Goal: Information Seeking & Learning: Learn about a topic

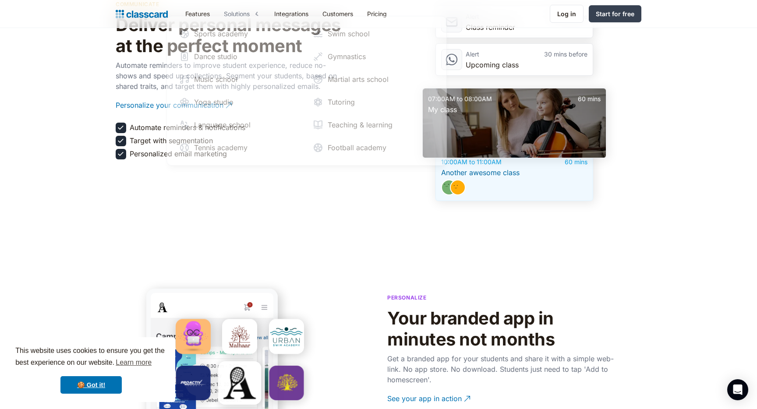
scroll to position [1282, 0]
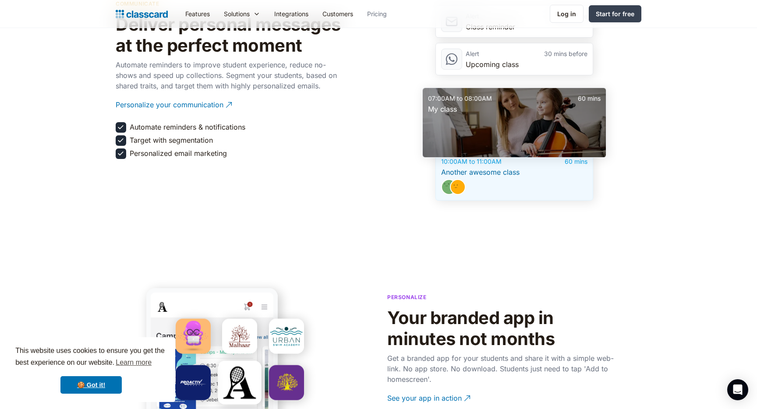
click at [382, 12] on link "Pricing" at bounding box center [377, 14] width 34 height 20
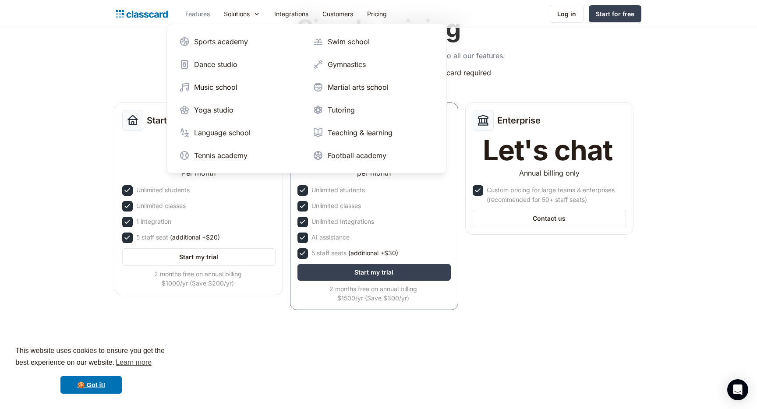
scroll to position [10, 0]
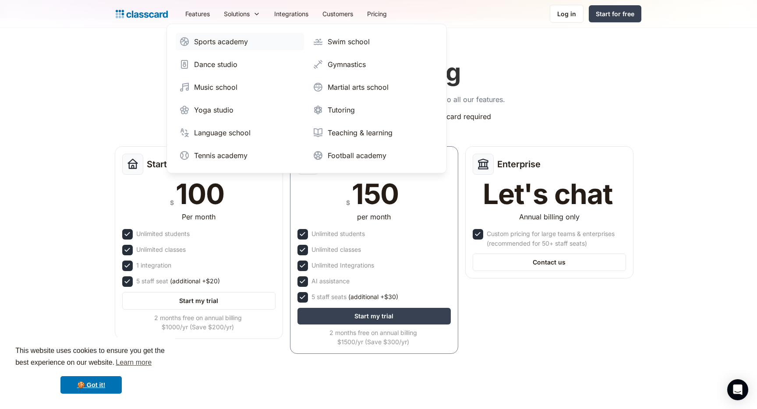
click at [233, 46] on div "Sports academy" at bounding box center [221, 41] width 54 height 11
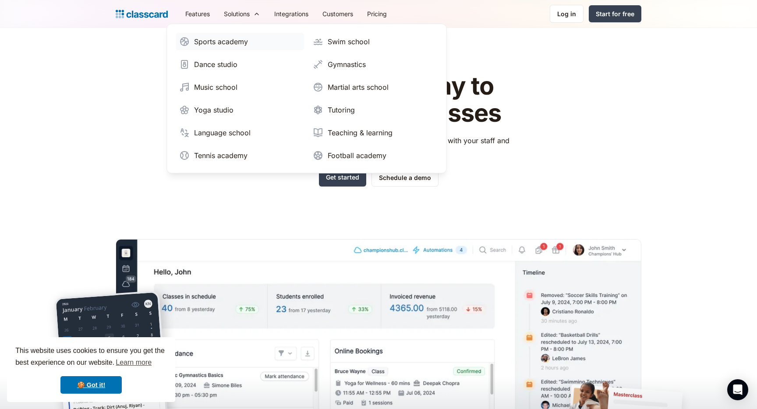
click at [228, 41] on div "Sports academy" at bounding box center [221, 41] width 54 height 11
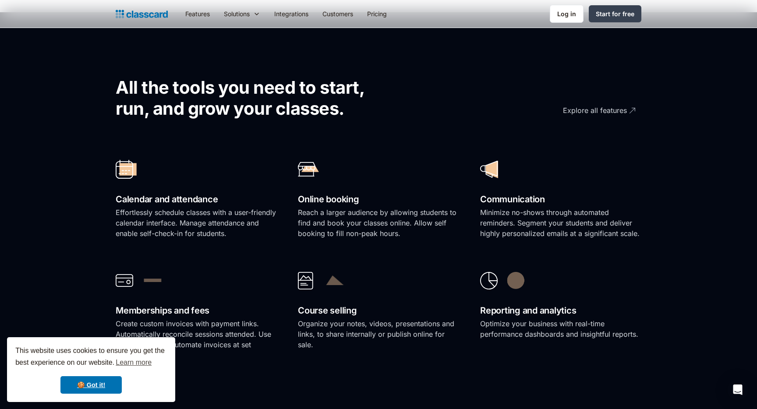
scroll to position [584, 0]
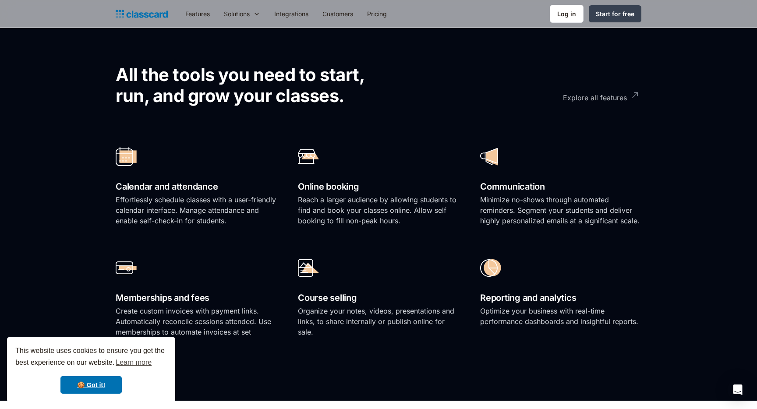
click at [599, 101] on div "Explore all features" at bounding box center [595, 94] width 64 height 17
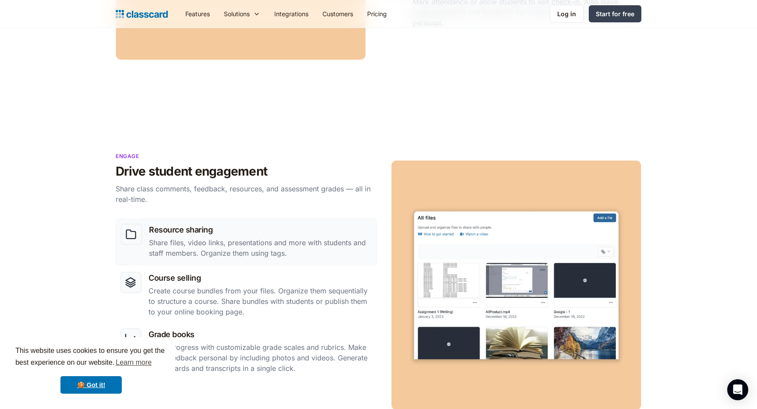
scroll to position [700, 0]
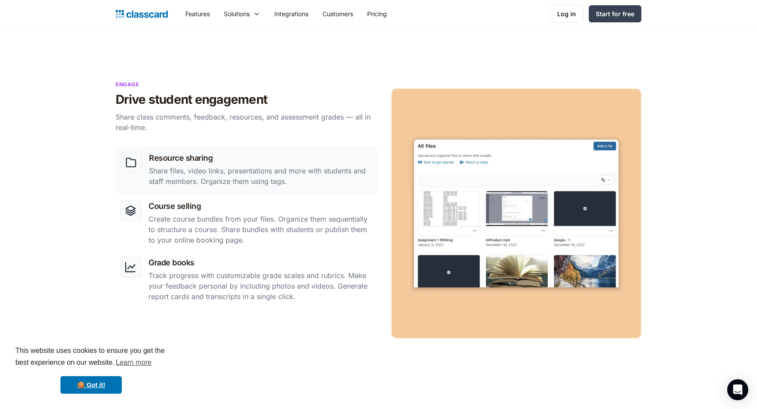
click at [570, 215] on img at bounding box center [516, 213] width 250 height 250
click at [316, 236] on p "Create course bundles from your files. Organize them sequentially to structure …" at bounding box center [260, 230] width 224 height 32
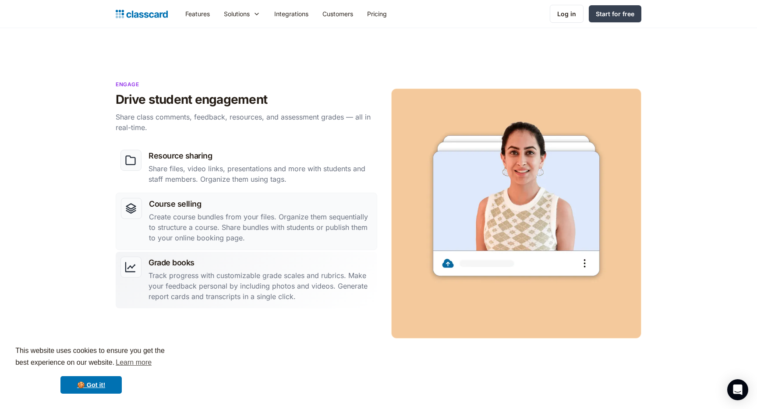
click at [304, 278] on p "Track progress with customizable grade scales and rubrics. Make your feedback p…" at bounding box center [260, 286] width 224 height 32
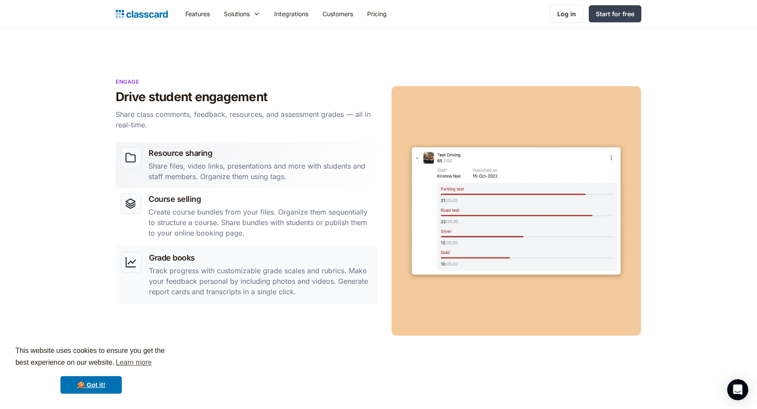
click at [303, 171] on p "Share files, video links, presentations and more with students and staff member…" at bounding box center [260, 171] width 224 height 21
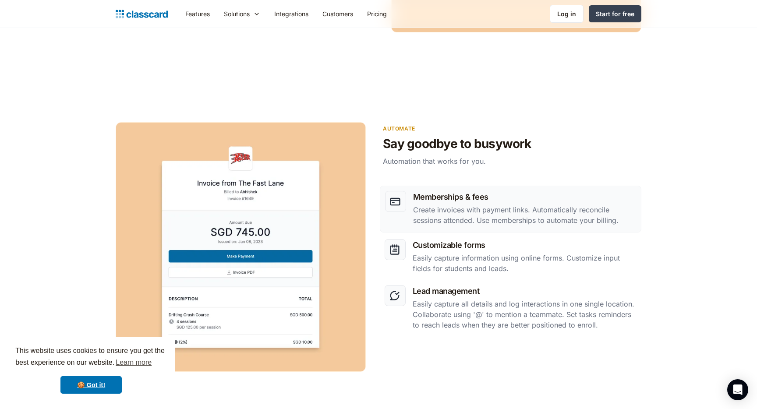
scroll to position [1016, 0]
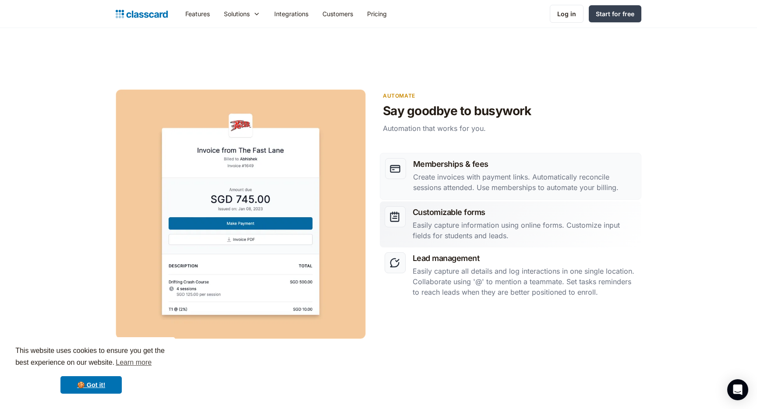
click at [572, 220] on p "Easily capture information using online forms. Customize input fields for stude…" at bounding box center [524, 230] width 224 height 21
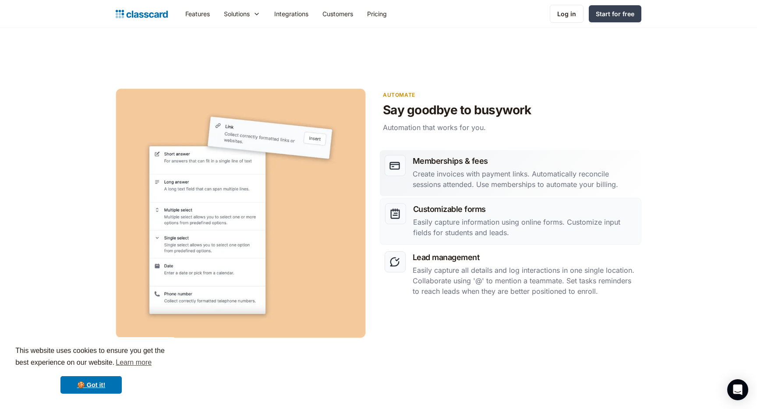
click at [546, 181] on p "Create invoices with payment links. Automatically reconcile sessions attended. …" at bounding box center [524, 179] width 224 height 21
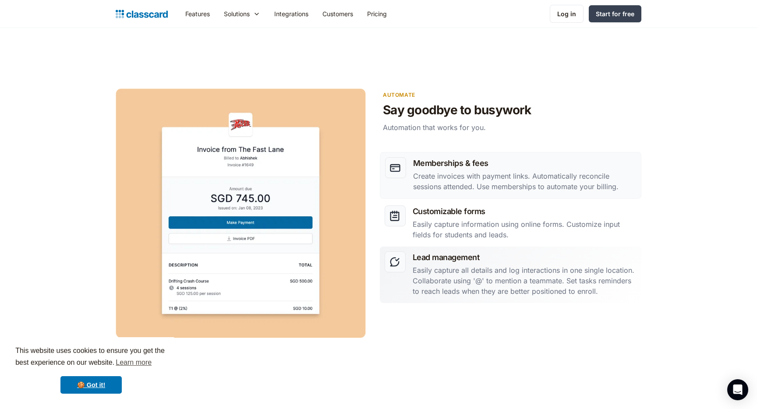
click at [549, 293] on p "Easily capture all details and log interactions in one single location. Collabo…" at bounding box center [524, 281] width 224 height 32
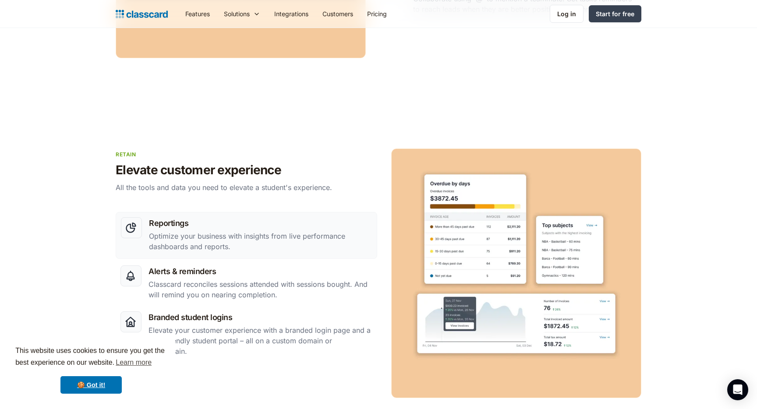
scroll to position [1333, 0]
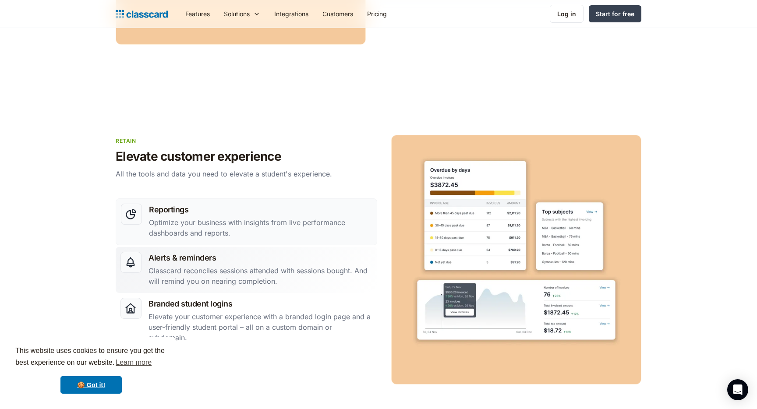
click at [283, 278] on p "Classcard reconciles sessions attended with sessions bought. And will remind yo…" at bounding box center [260, 275] width 224 height 21
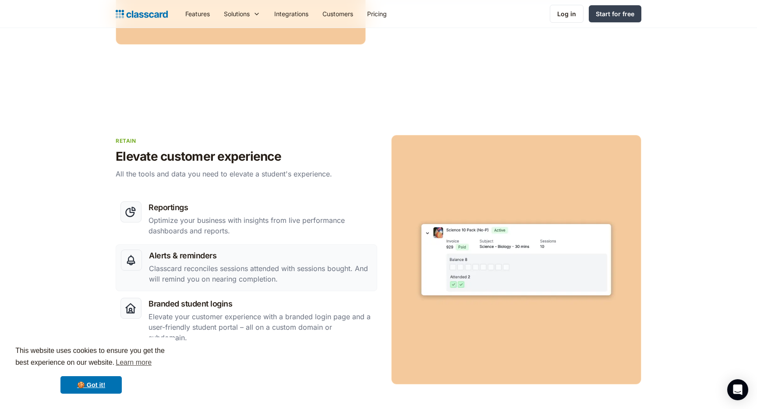
scroll to position [1406, 0]
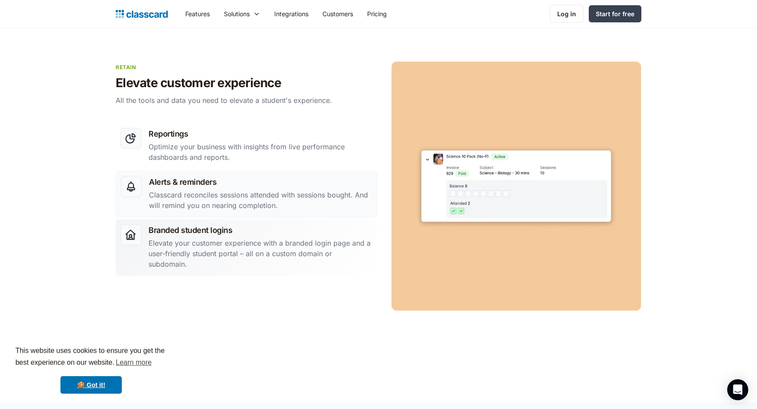
click at [283, 245] on p "Elevate your customer experience with a branded login page and a user-friendly …" at bounding box center [260, 254] width 224 height 32
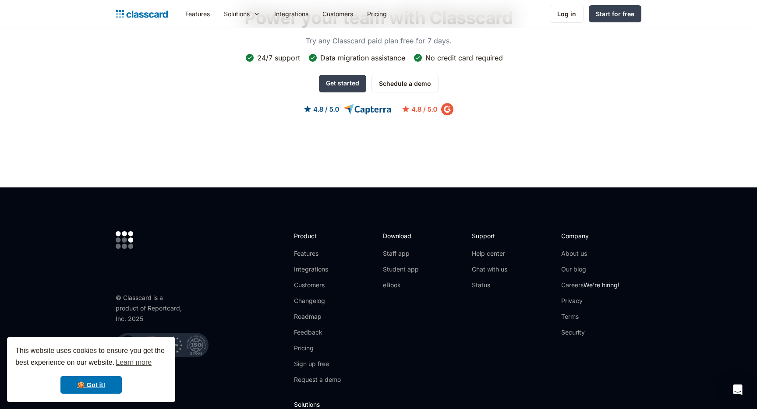
scroll to position [2589, 0]
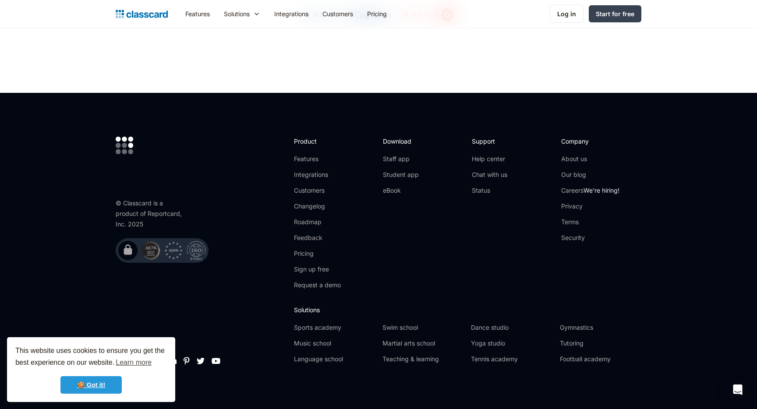
click at [113, 382] on link "🍪 Got it!" at bounding box center [90, 385] width 61 height 18
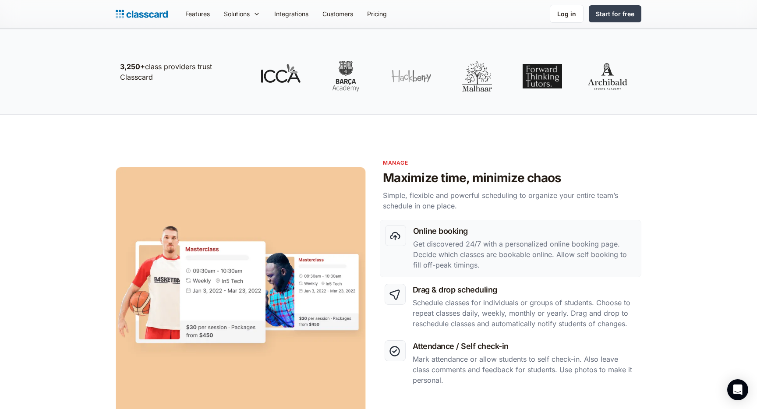
scroll to position [0, 0]
